Goal: Information Seeking & Learning: Learn about a topic

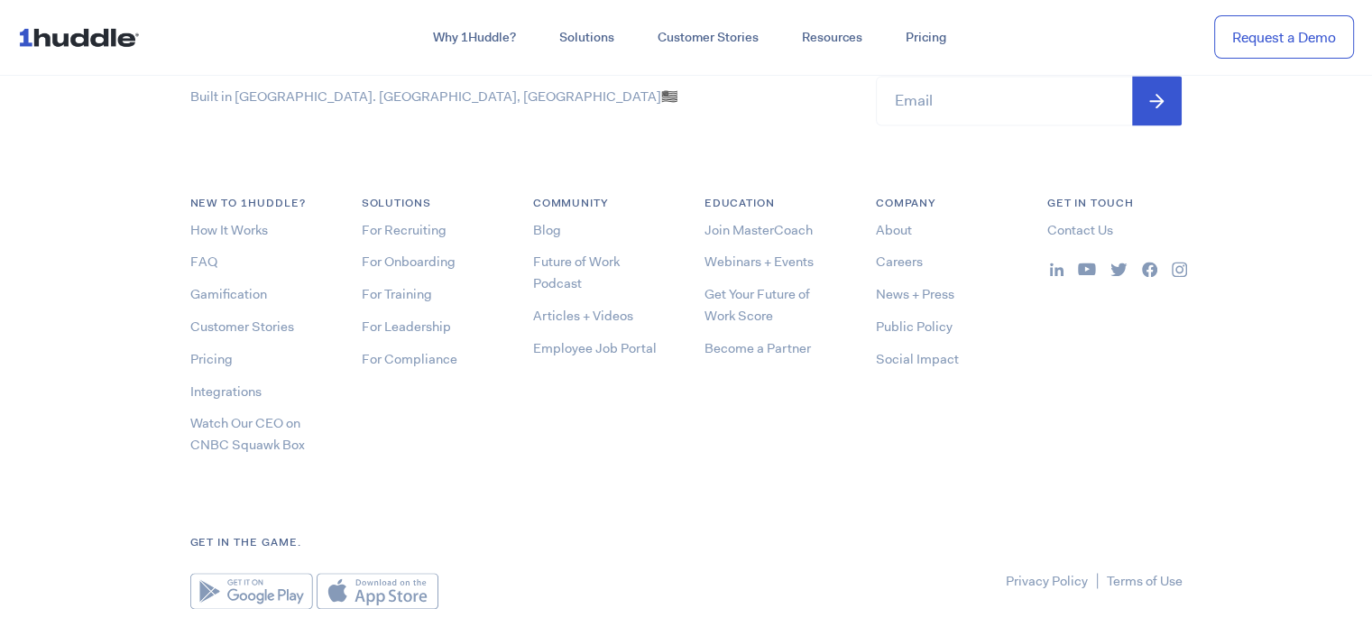
scroll to position [9665, 0]
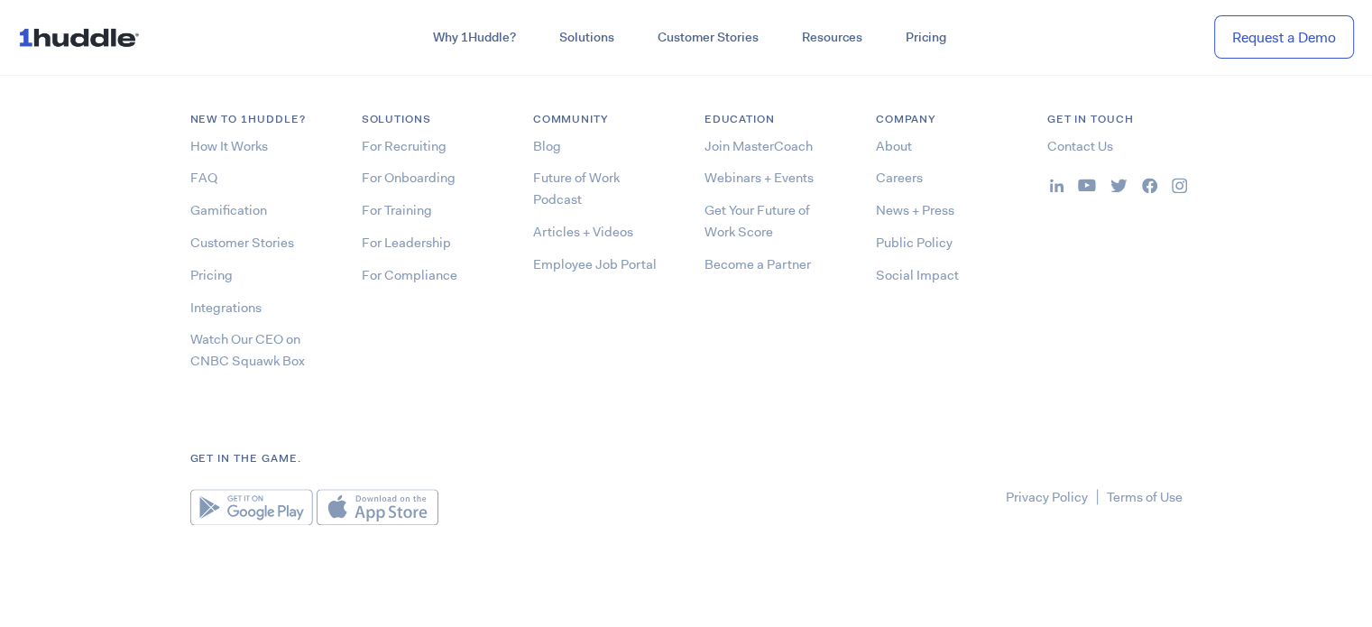
click at [653, 429] on div "Built in Brick City. Newark, NJ 🇺🇸 Stay up to date on news and events! Email * …" at bounding box center [686, 246] width 1028 height 557
click at [1034, 492] on link "Privacy Policy" at bounding box center [1047, 497] width 82 height 18
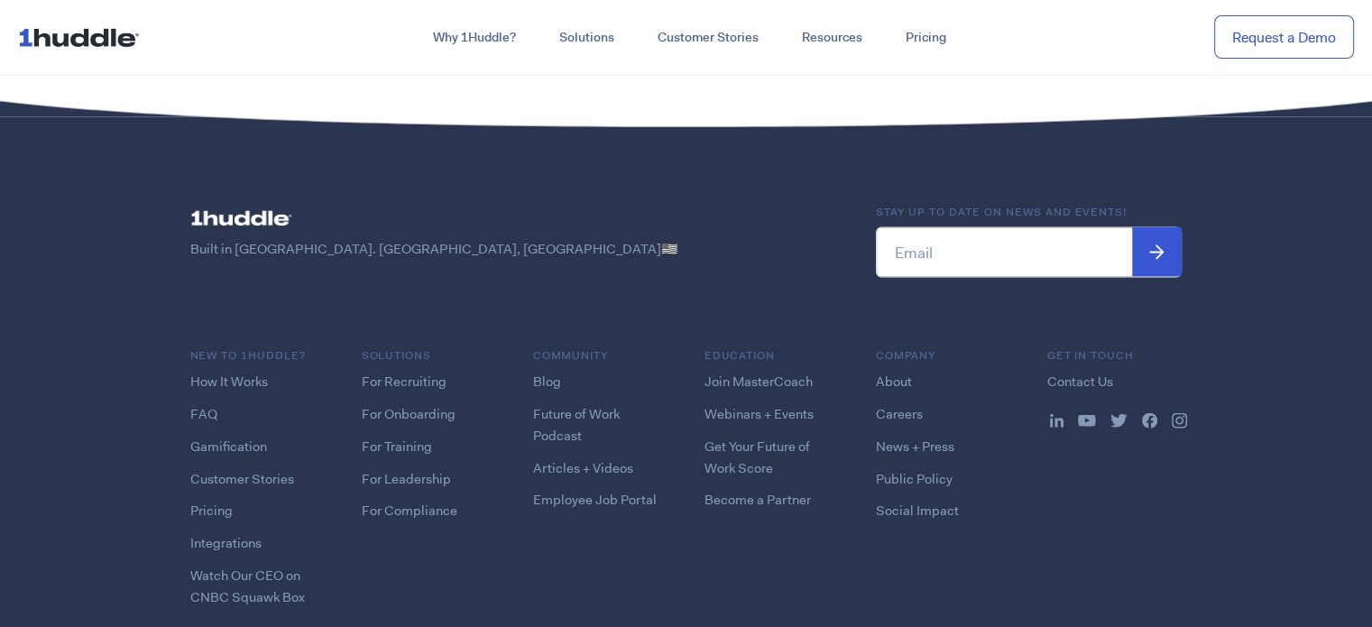
scroll to position [4116, 0]
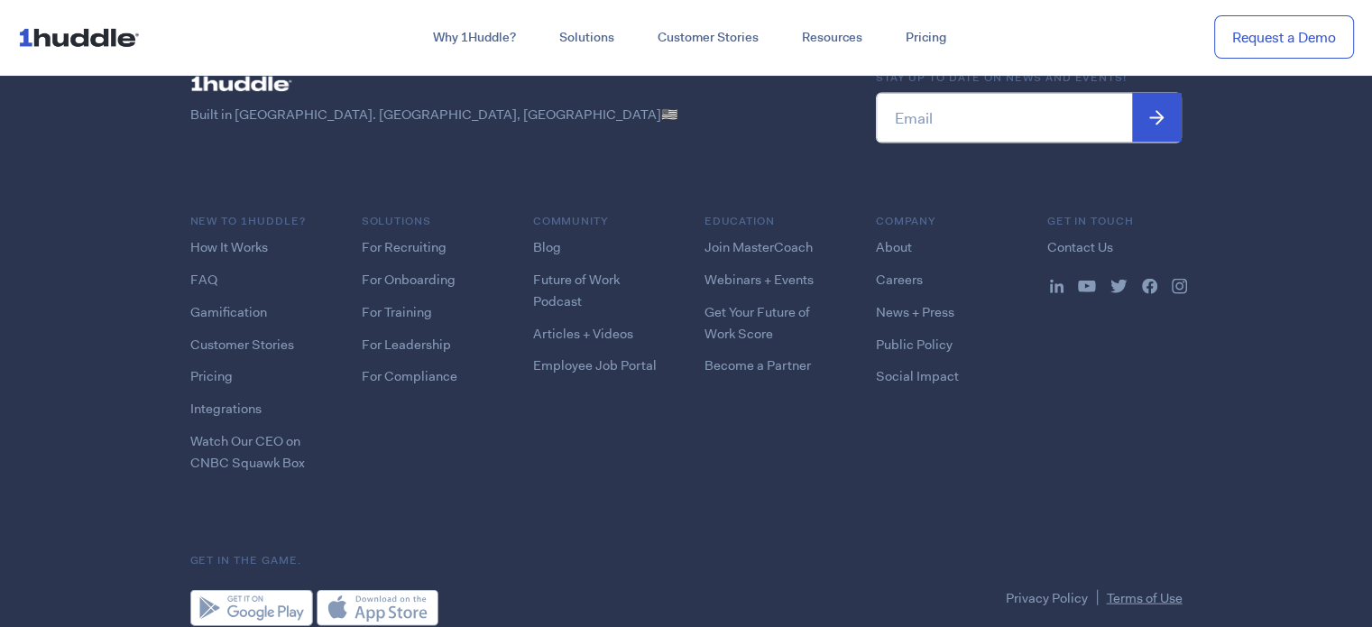
click at [1138, 589] on link "Terms of Use" at bounding box center [1145, 598] width 76 height 18
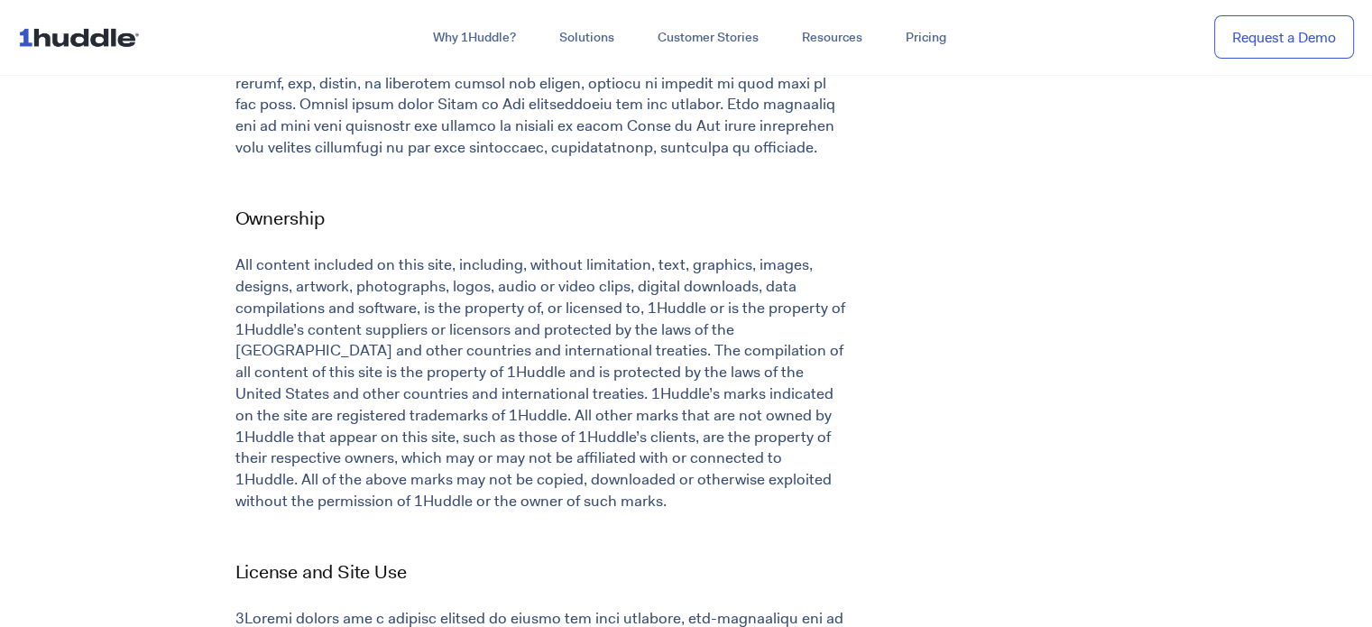
scroll to position [992, 0]
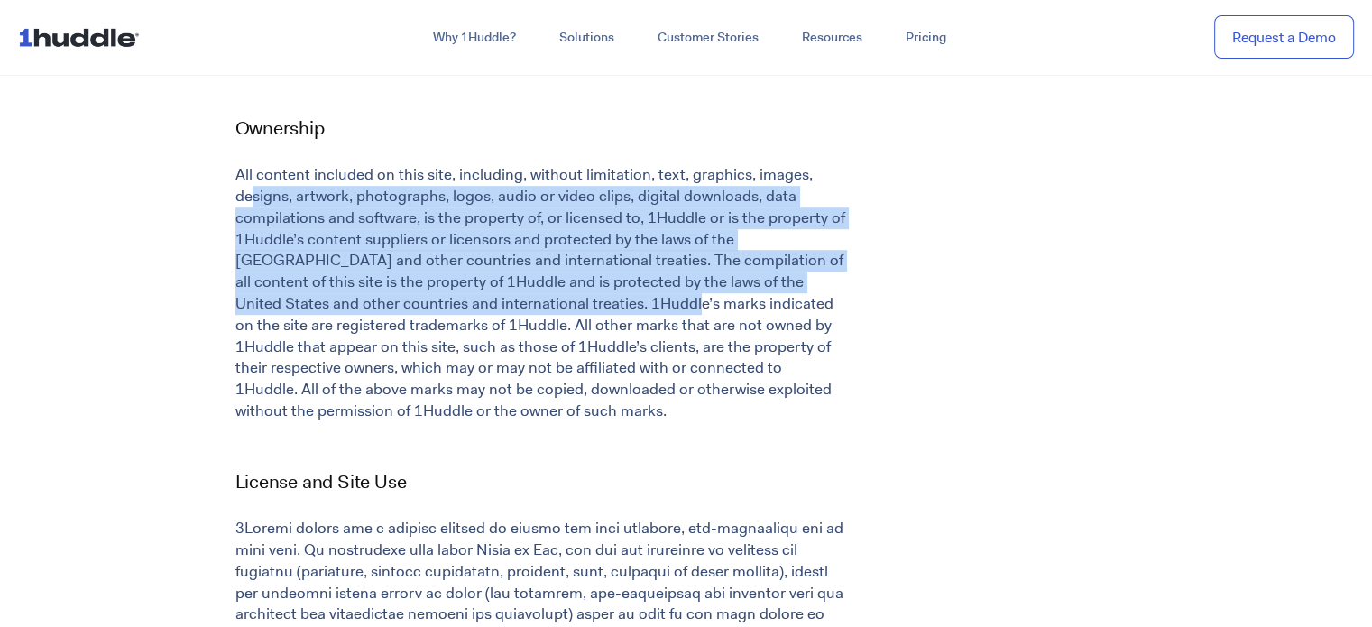
drag, startPoint x: 254, startPoint y: 198, endPoint x: 558, endPoint y: 306, distance: 322.4
click at [554, 301] on p "All content included on this site, including, without limitation, text, graphic…" at bounding box center [541, 293] width 612 height 258
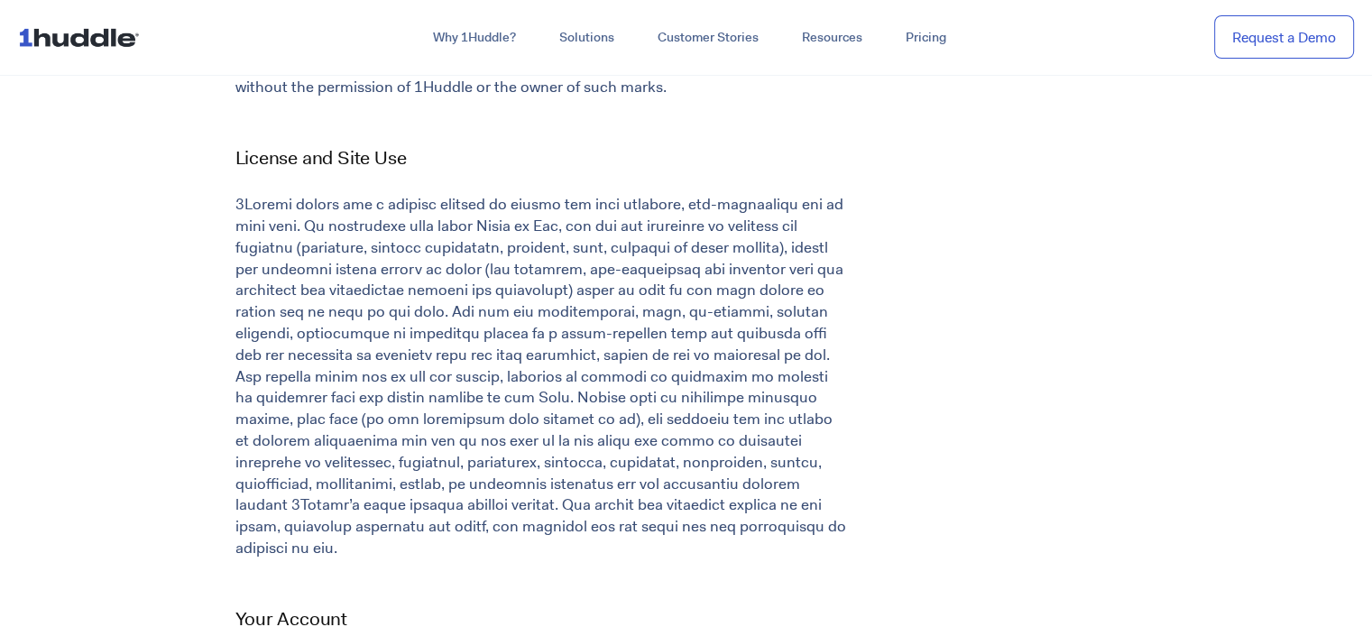
scroll to position [1353, 0]
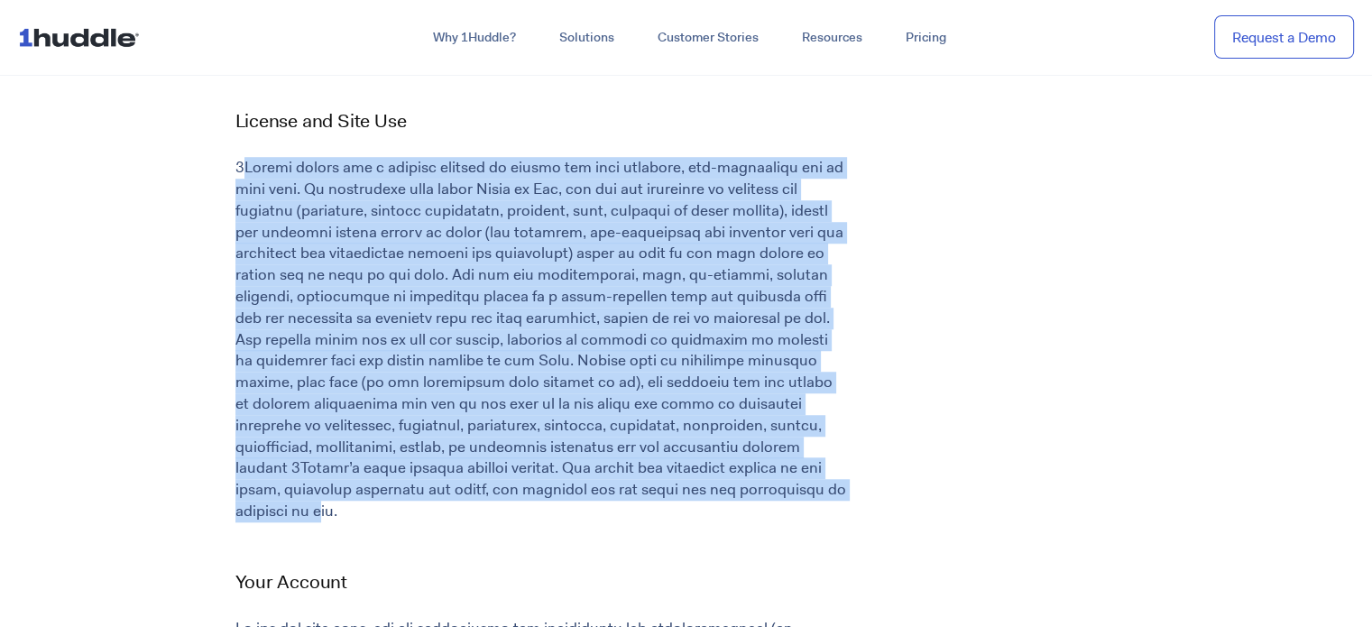
drag, startPoint x: 243, startPoint y: 165, endPoint x: 784, endPoint y: 493, distance: 632.6
click at [784, 493] on p at bounding box center [541, 339] width 612 height 365
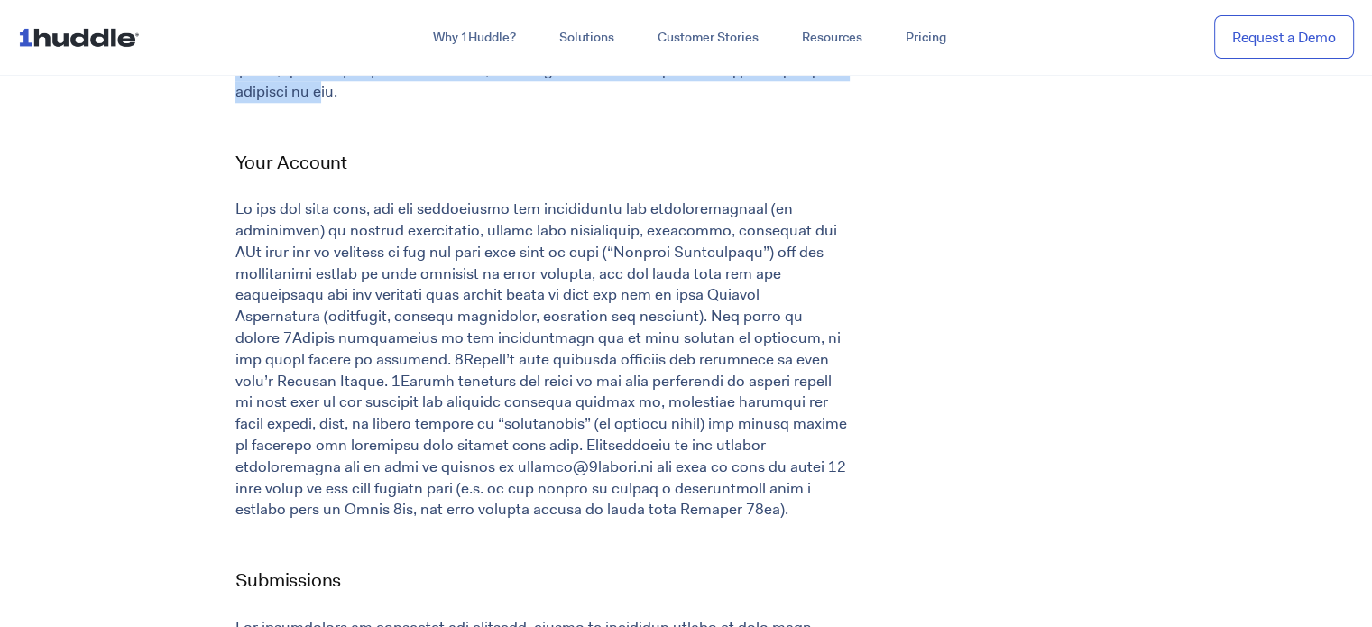
scroll to position [1804, 0]
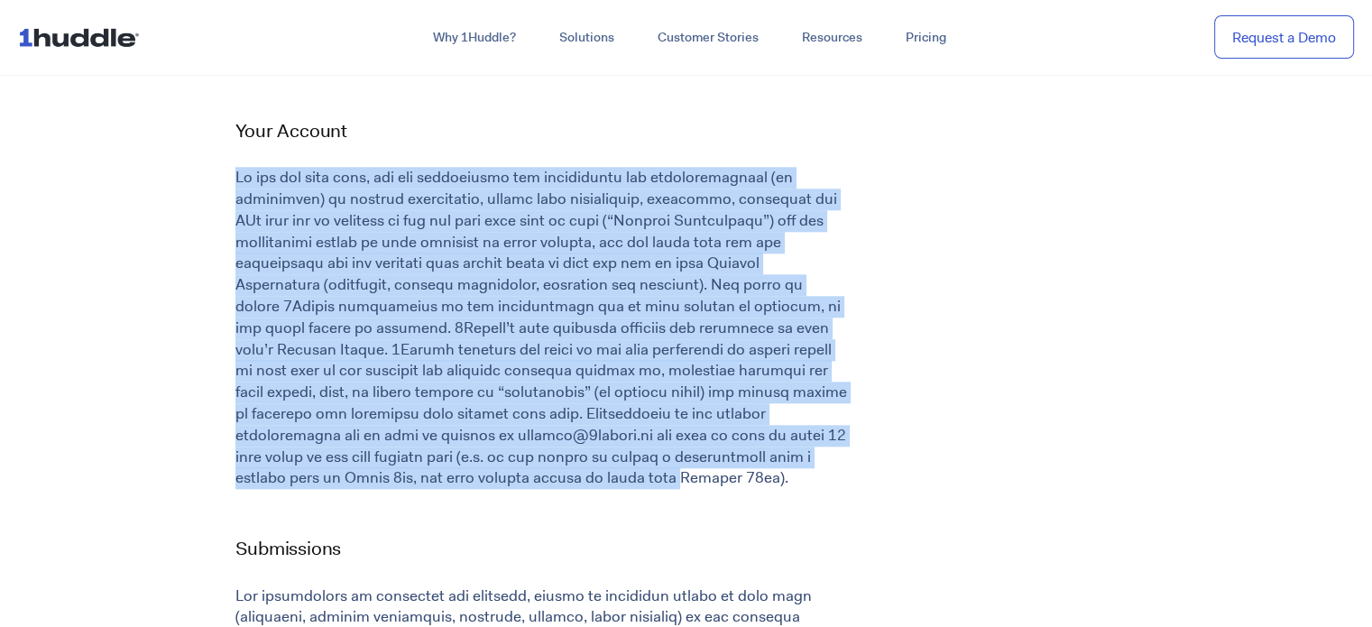
drag, startPoint x: 232, startPoint y: 158, endPoint x: 788, endPoint y: 445, distance: 626.2
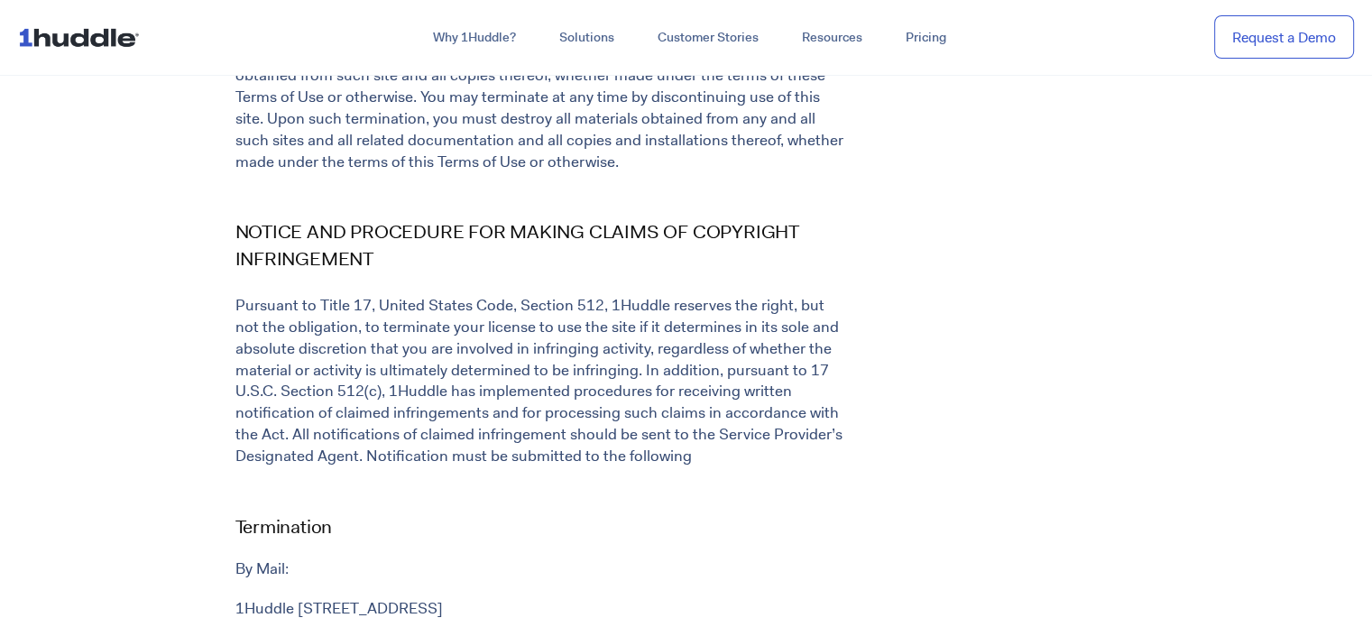
scroll to position [5593, 0]
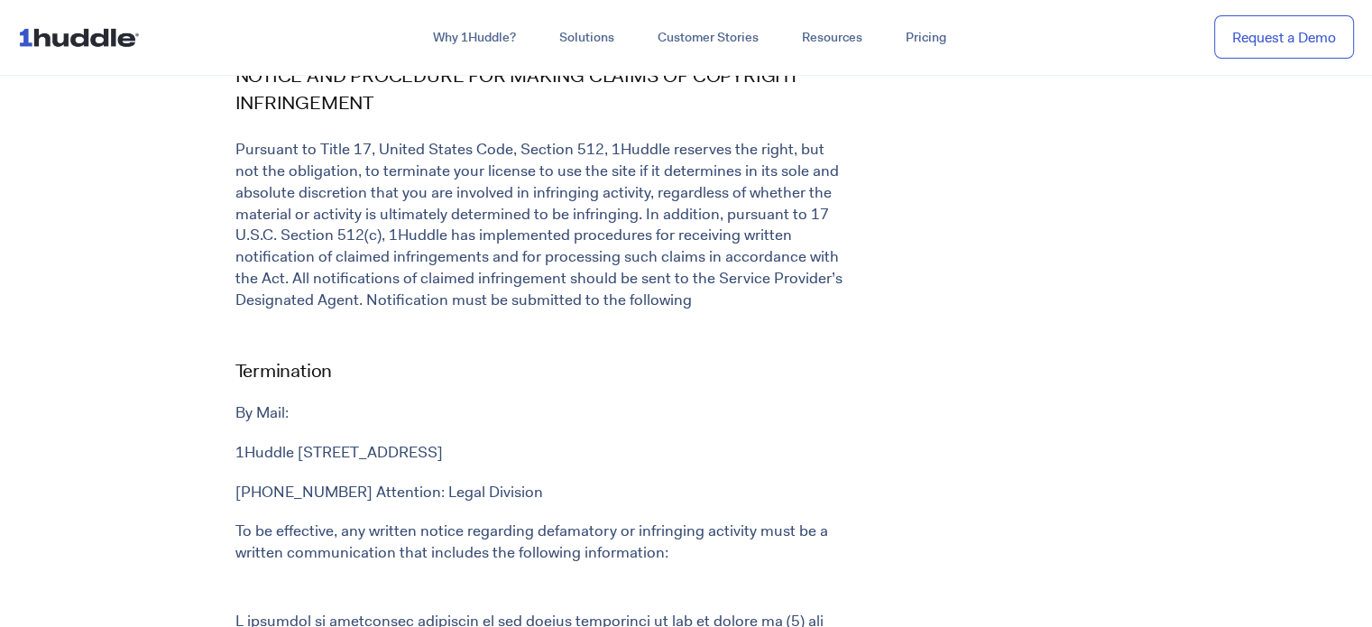
drag, startPoint x: 205, startPoint y: 360, endPoint x: 661, endPoint y: 360, distance: 456.5
drag, startPoint x: 290, startPoint y: 364, endPoint x: 447, endPoint y: 364, distance: 157.9
click at [447, 442] on p "1Huddle 550 Broad Street, 9th Floor Newark, NJ 07102 United States of America" at bounding box center [541, 453] width 612 height 22
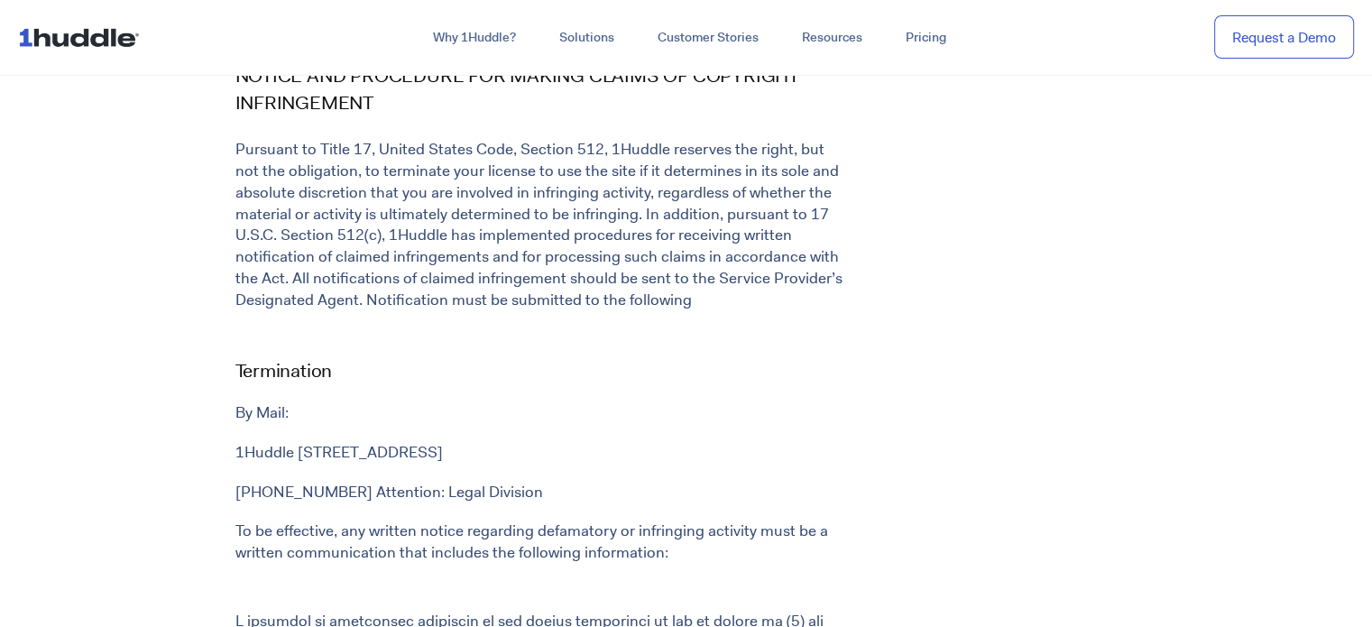
drag, startPoint x: 348, startPoint y: 402, endPoint x: 246, endPoint y: 391, distance: 102.6
copy p "1 954 559 3395"
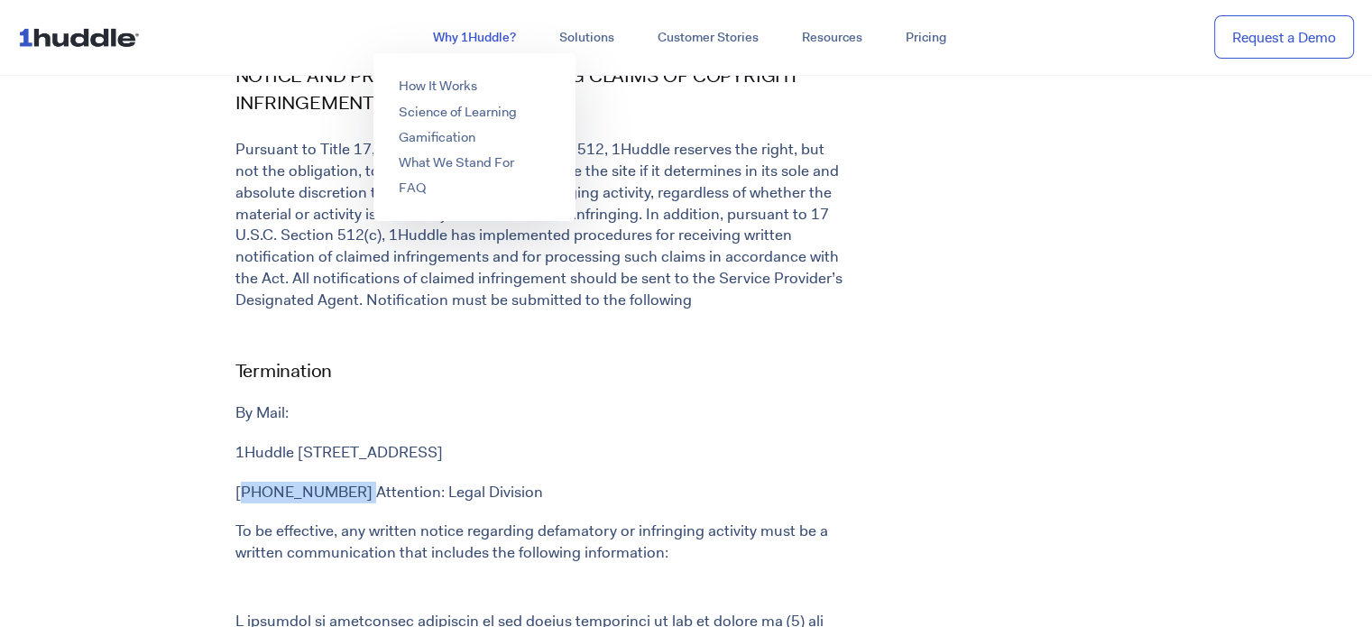
click at [480, 34] on link "Why 1Huddle?" at bounding box center [474, 38] width 126 height 32
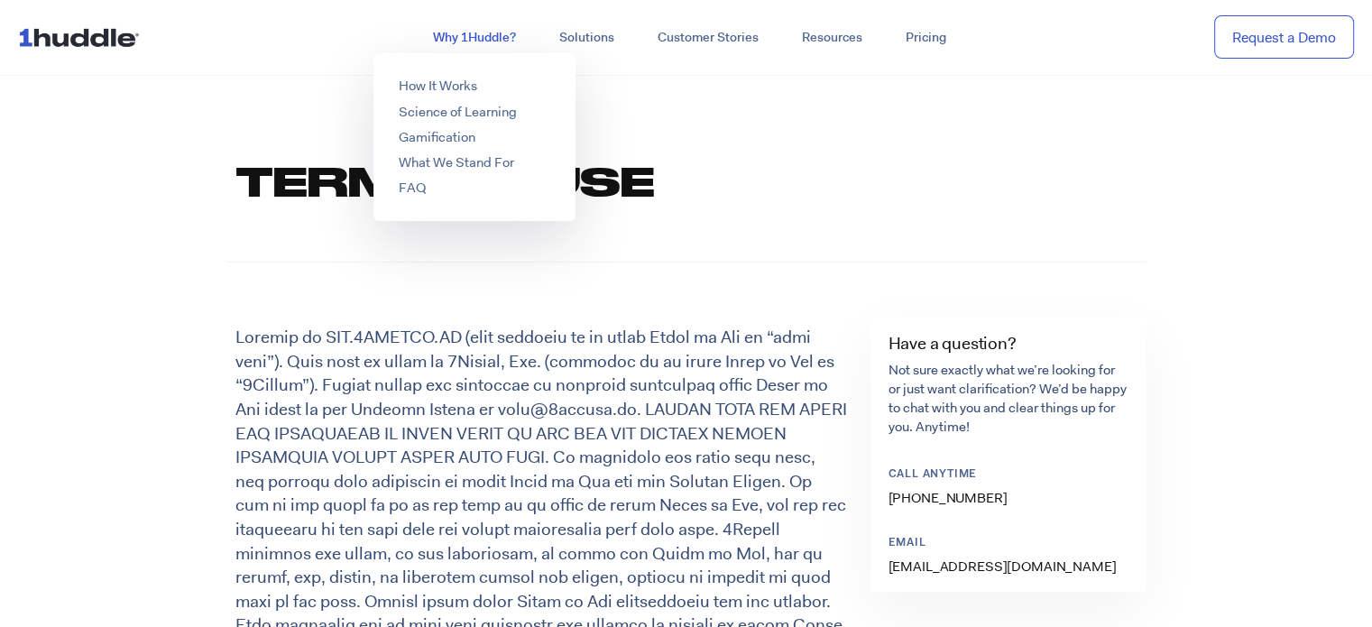
click at [476, 38] on link "Why 1Huddle?" at bounding box center [474, 38] width 126 height 32
click at [464, 78] on link "How It Works" at bounding box center [438, 86] width 78 height 18
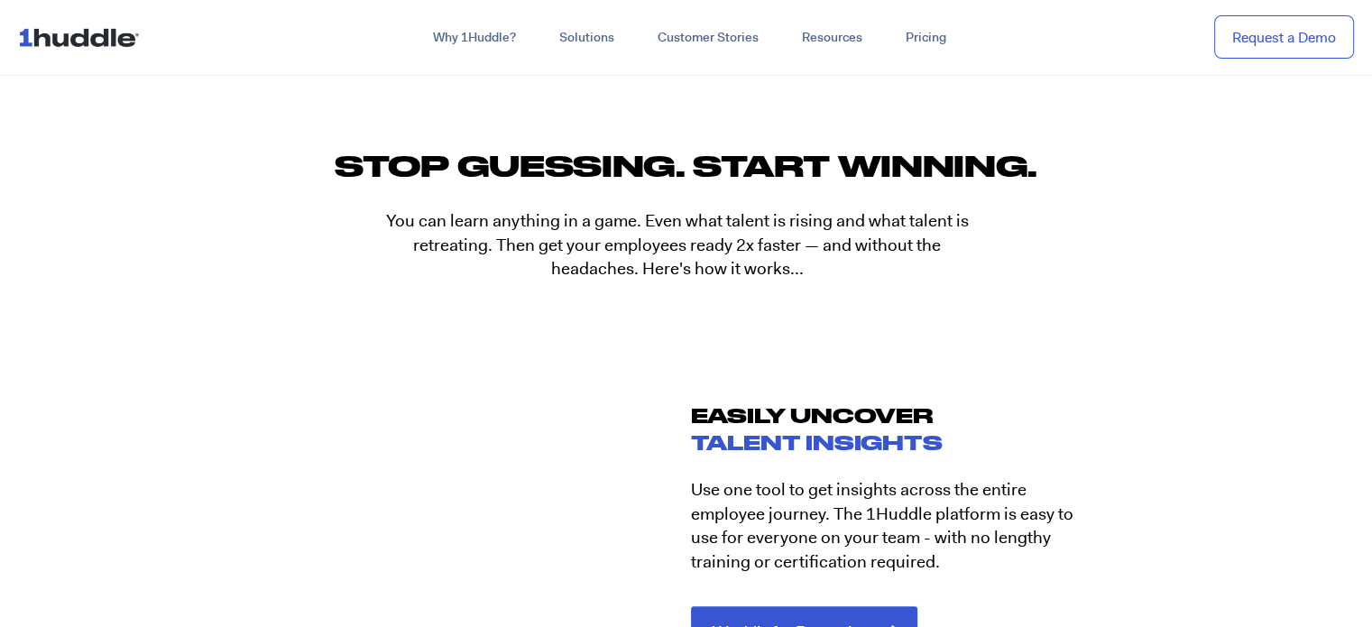
scroll to position [1624, 0]
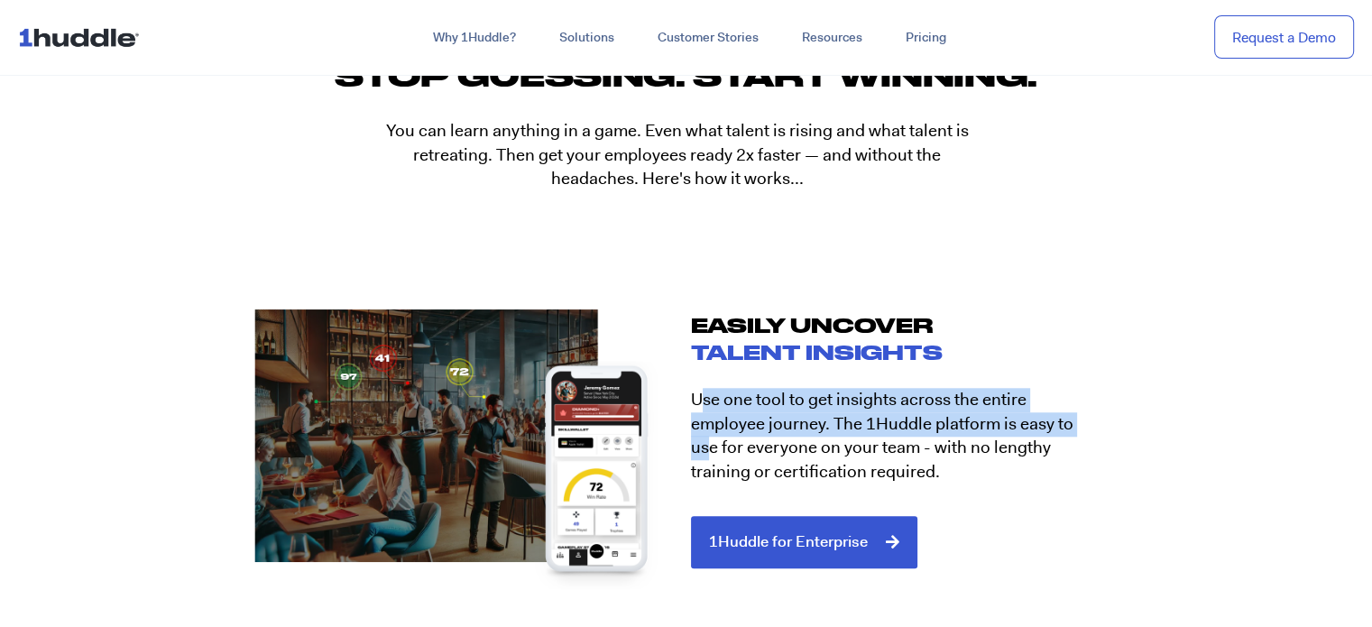
drag, startPoint x: 697, startPoint y: 406, endPoint x: 1090, endPoint y: 416, distance: 392.6
click at [1090, 416] on p "Use one tool to get insights across the entire employee journey. The 1Huddle pl…" at bounding box center [896, 436] width 410 height 96
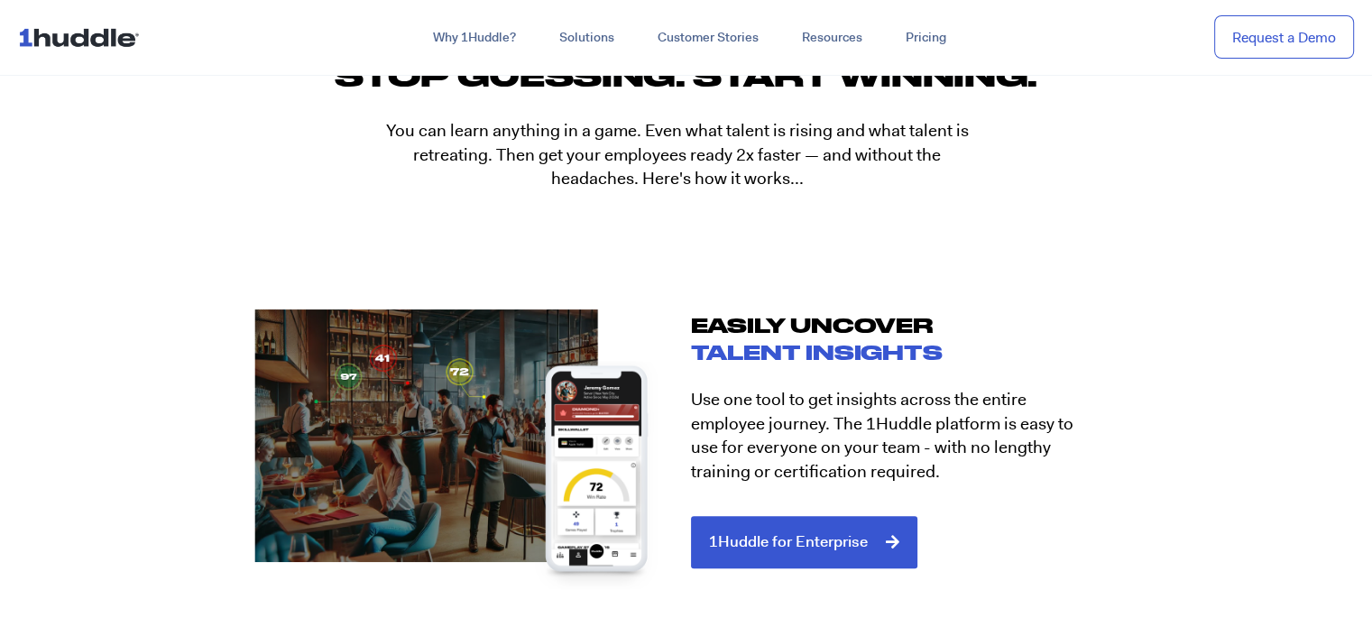
click at [1061, 479] on p "Use one tool to get insights across the entire employee journey. The 1Huddle pl…" at bounding box center [896, 436] width 410 height 96
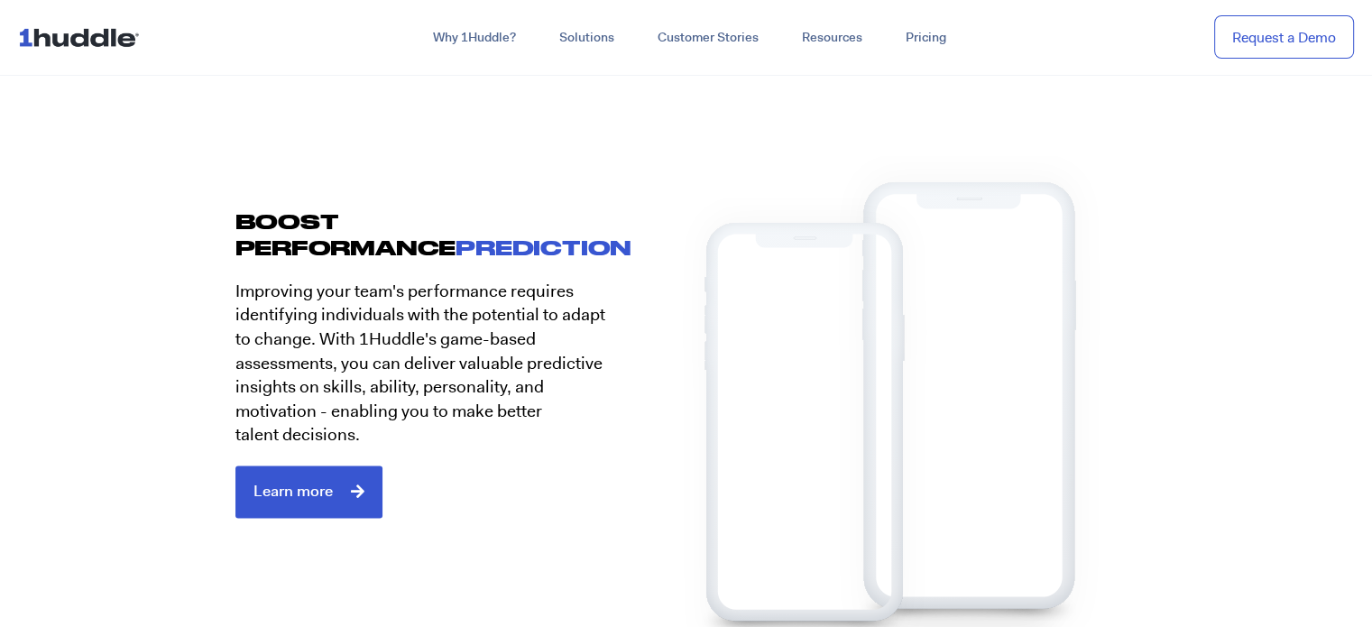
scroll to position [2165, 0]
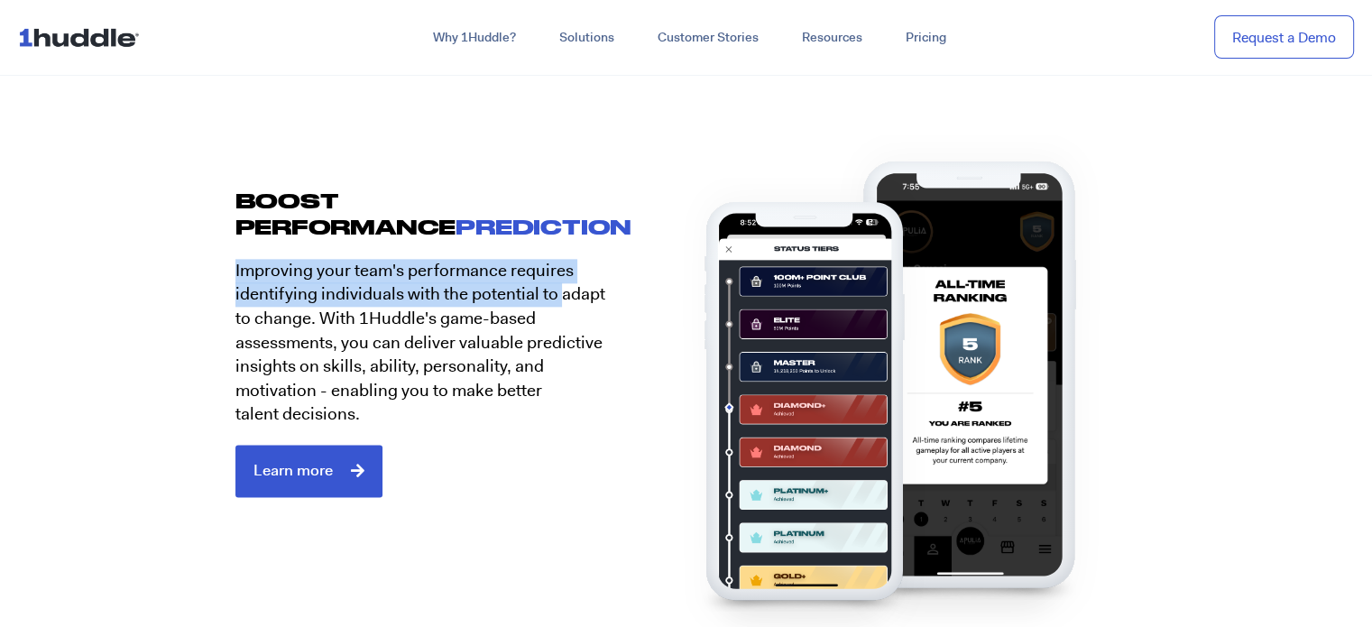
drag, startPoint x: 189, startPoint y: 271, endPoint x: 559, endPoint y: 300, distance: 371.1
click at [559, 300] on section "boost performance prediction Improving your team's performance requires identif…" at bounding box center [686, 342] width 1372 height 309
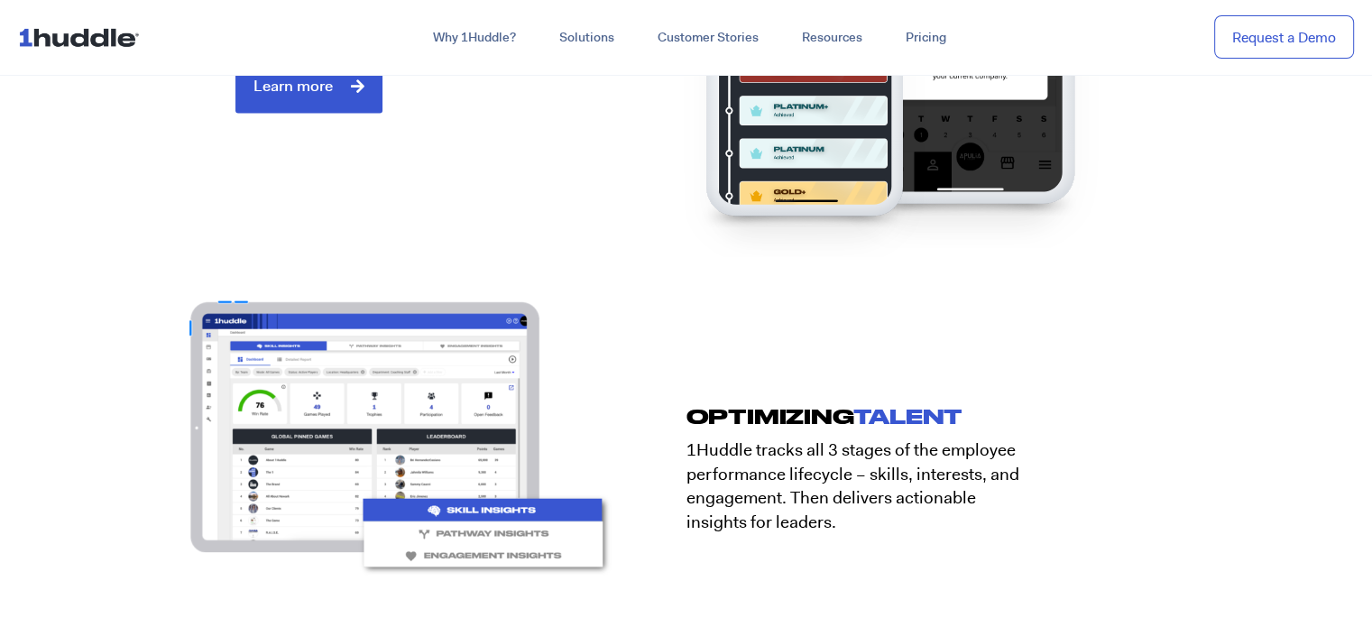
scroll to position [2706, 0]
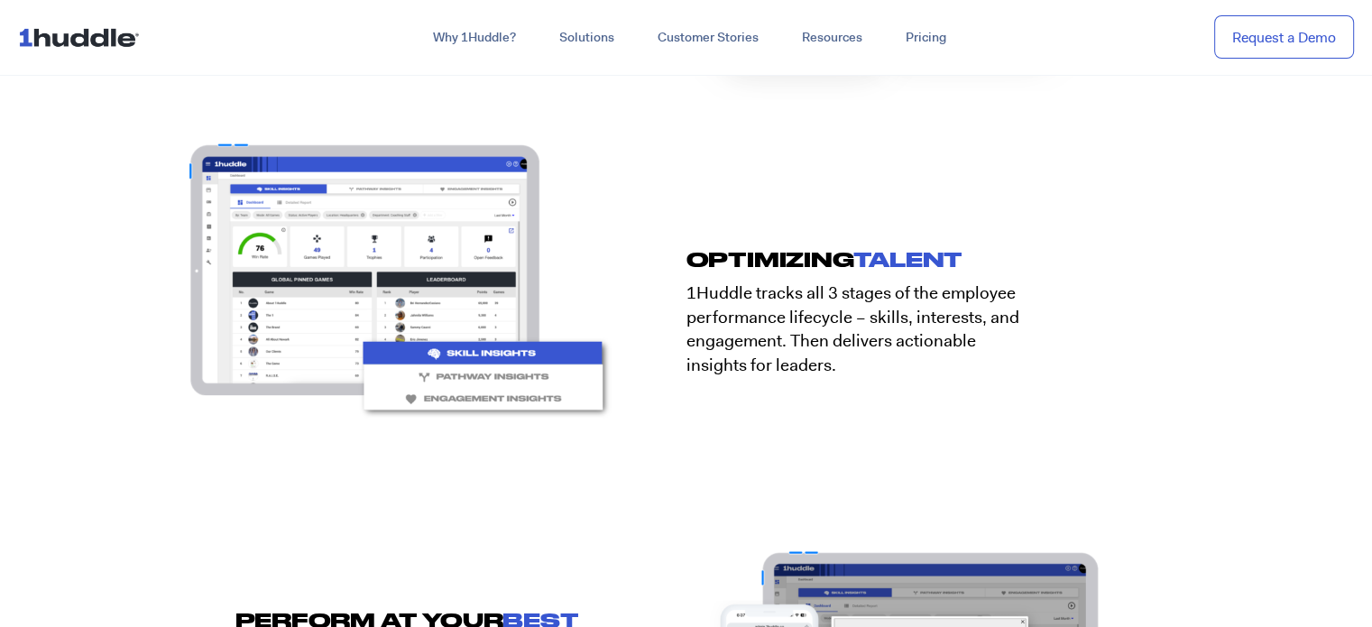
click at [112, 47] on img at bounding box center [82, 37] width 129 height 34
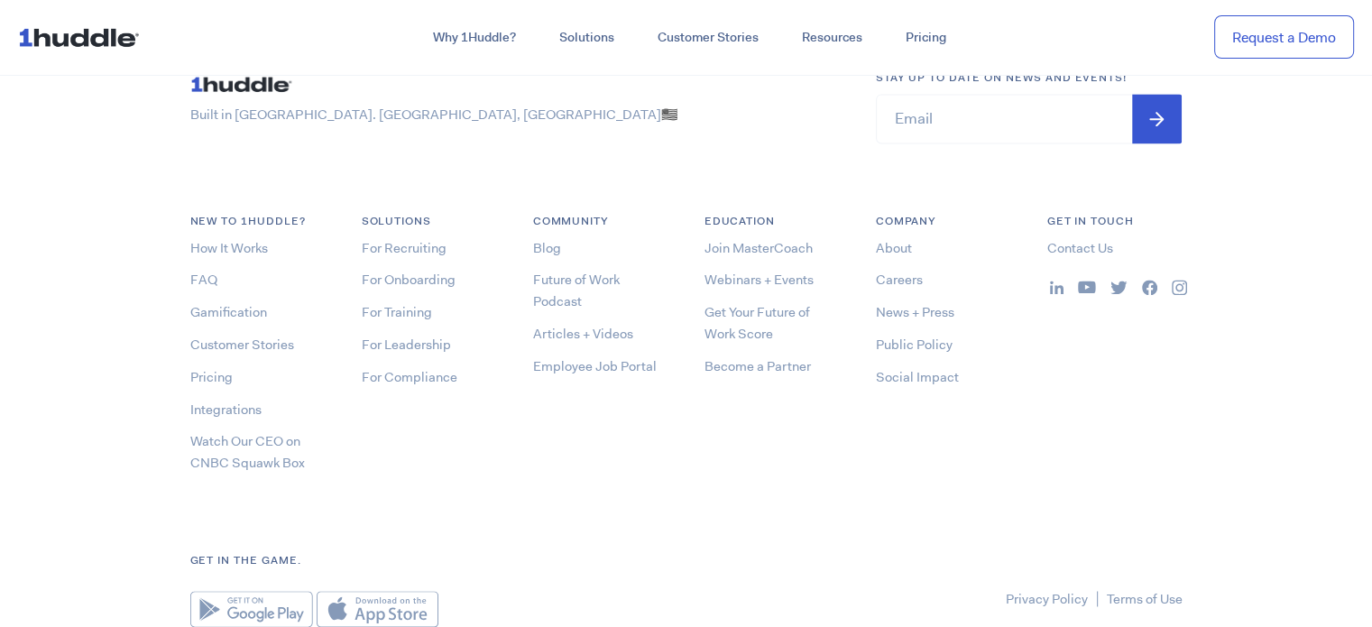
scroll to position [9665, 0]
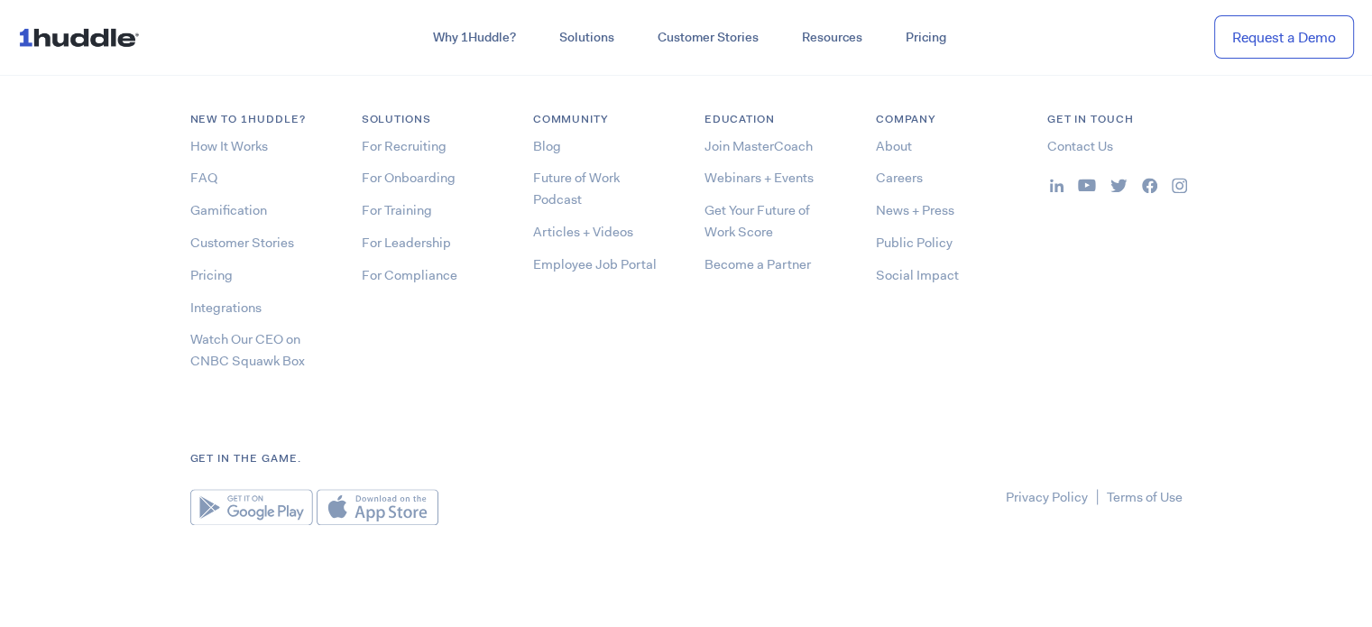
click at [899, 150] on li "About" at bounding box center [943, 146] width 135 height 22
click at [891, 137] on link "About" at bounding box center [894, 146] width 36 height 18
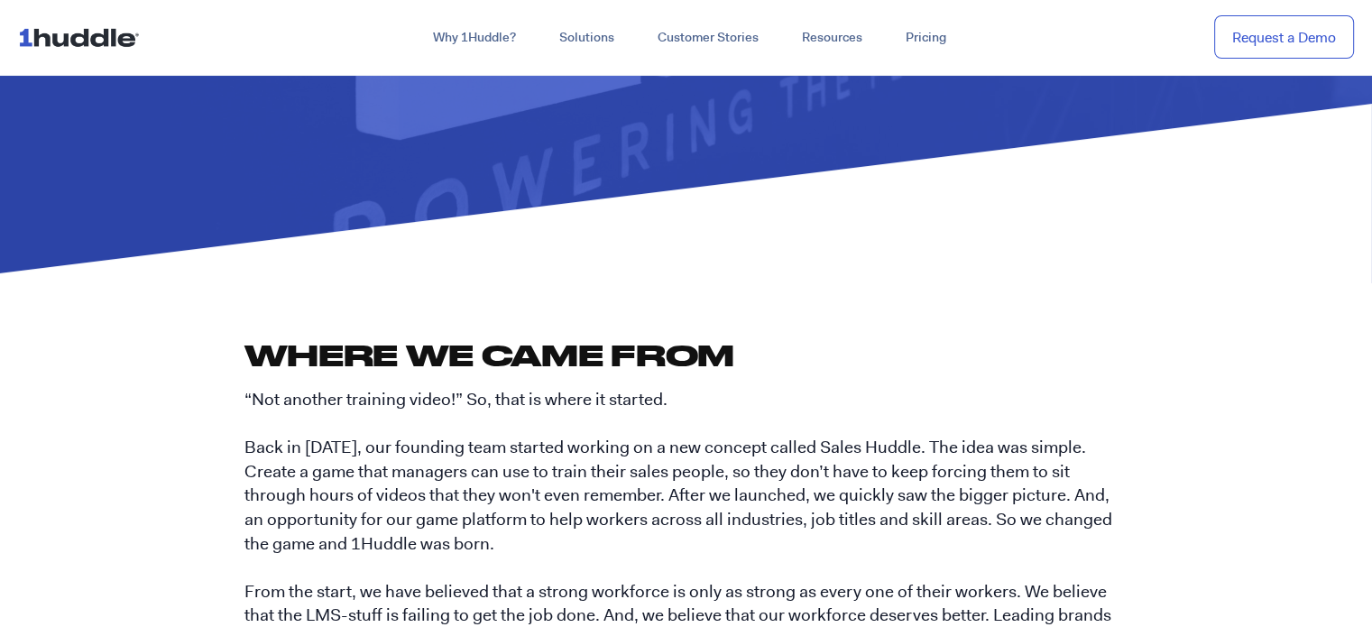
scroll to position [361, 0]
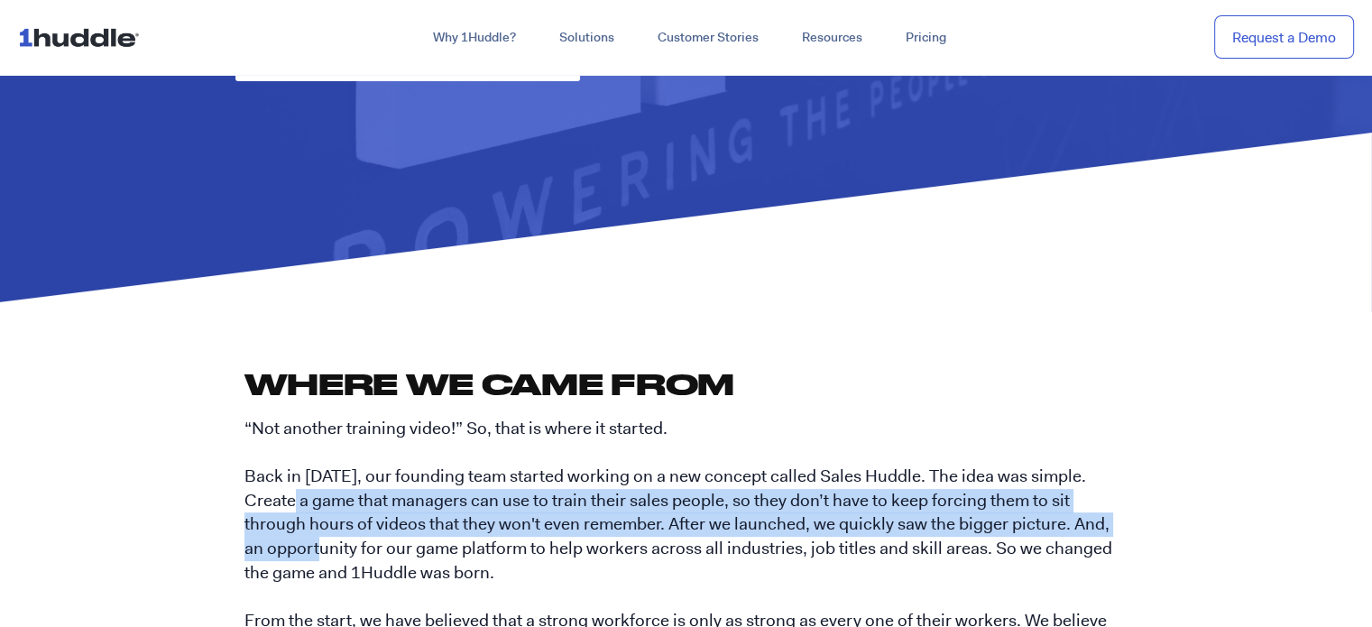
drag, startPoint x: 233, startPoint y: 504, endPoint x: 1077, endPoint y: 514, distance: 844.5
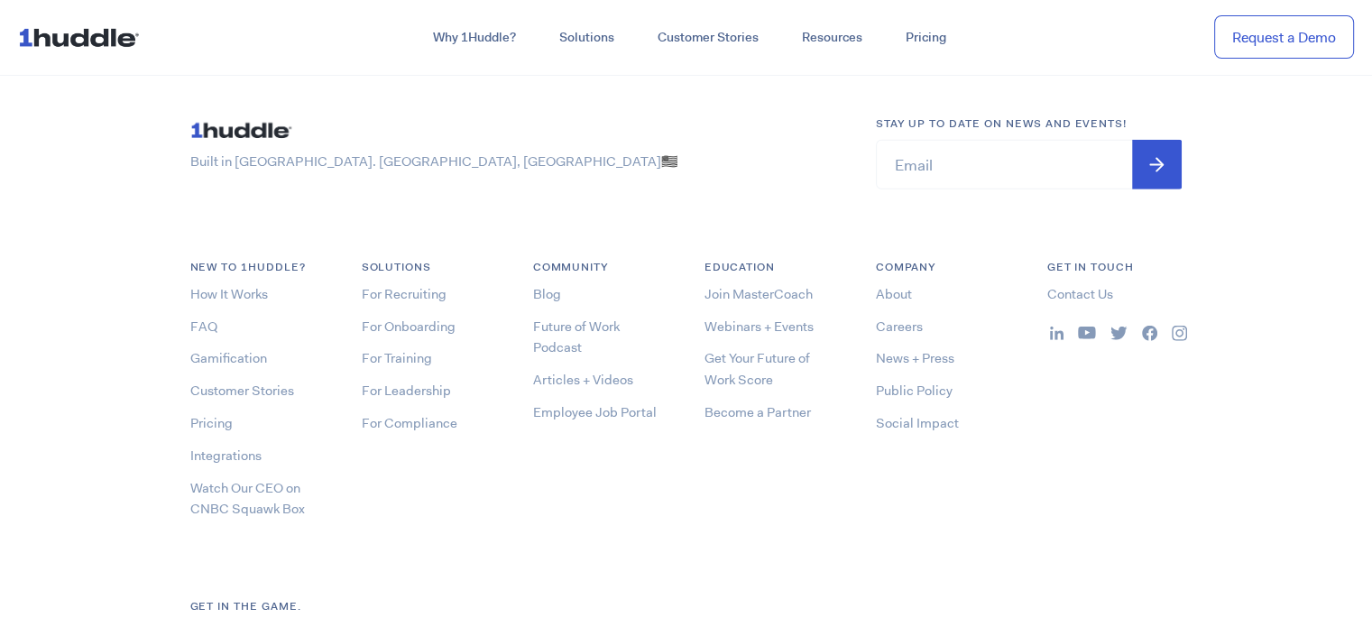
scroll to position [5344, 0]
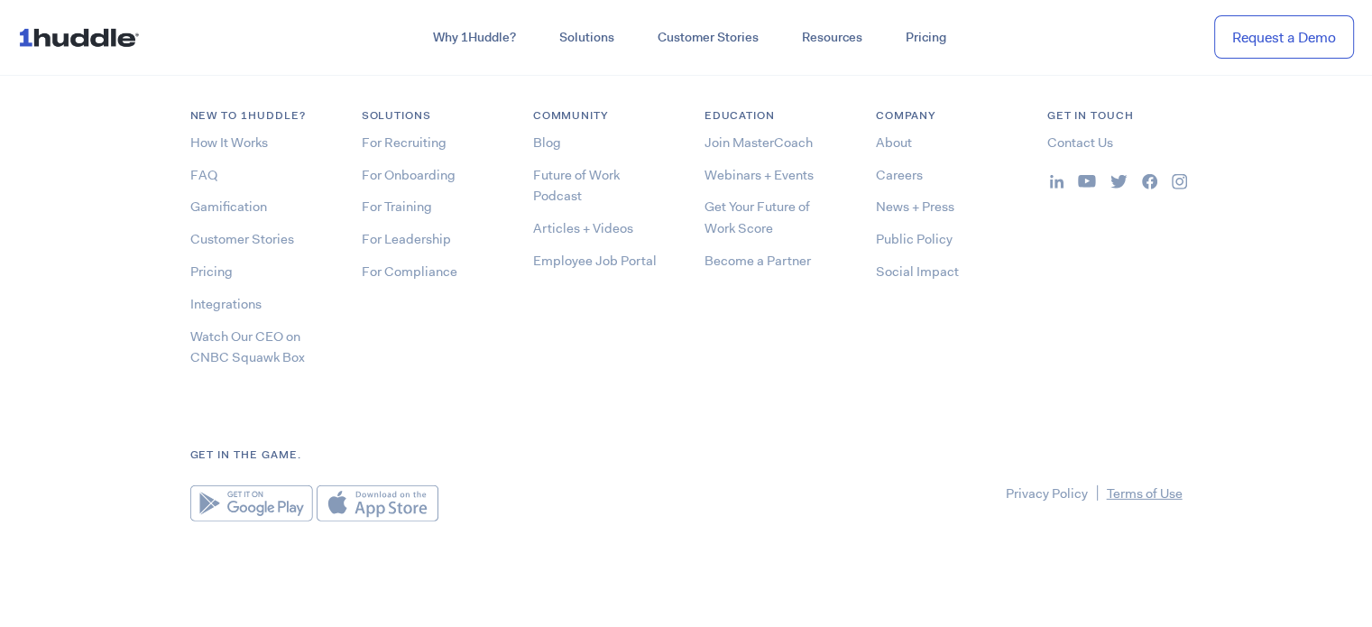
click at [1138, 489] on link "Terms of Use" at bounding box center [1145, 493] width 76 height 18
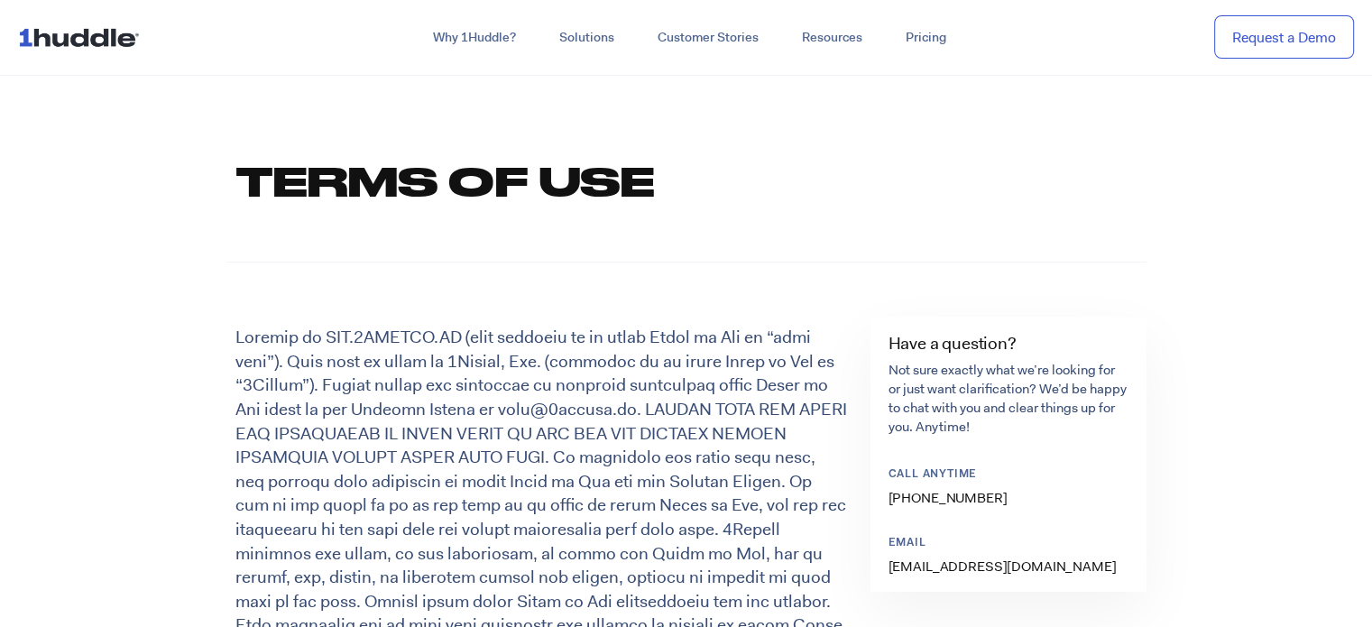
click at [97, 31] on img at bounding box center [82, 37] width 129 height 34
